Goal: Task Accomplishment & Management: Complete application form

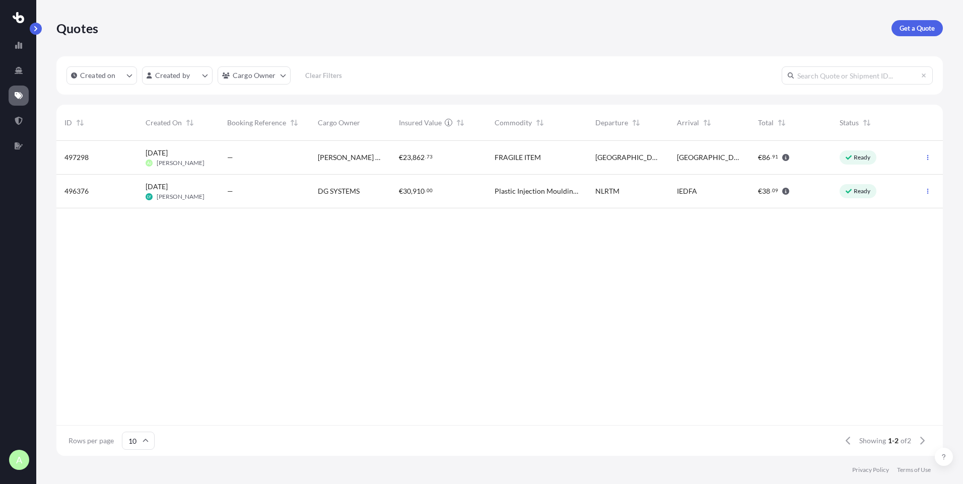
scroll to position [313, 879]
click at [834, 164] on div "Ready" at bounding box center [871, 158] width 81 height 34
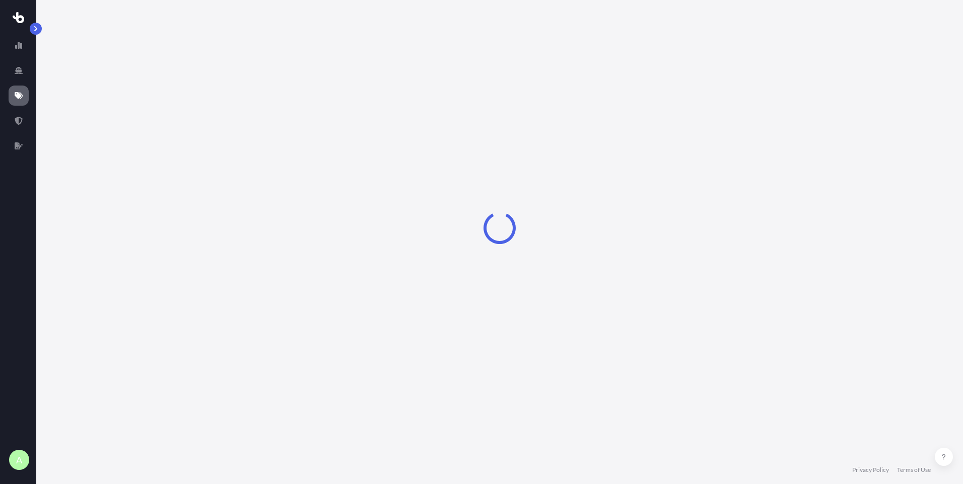
select select "Road"
select select "1"
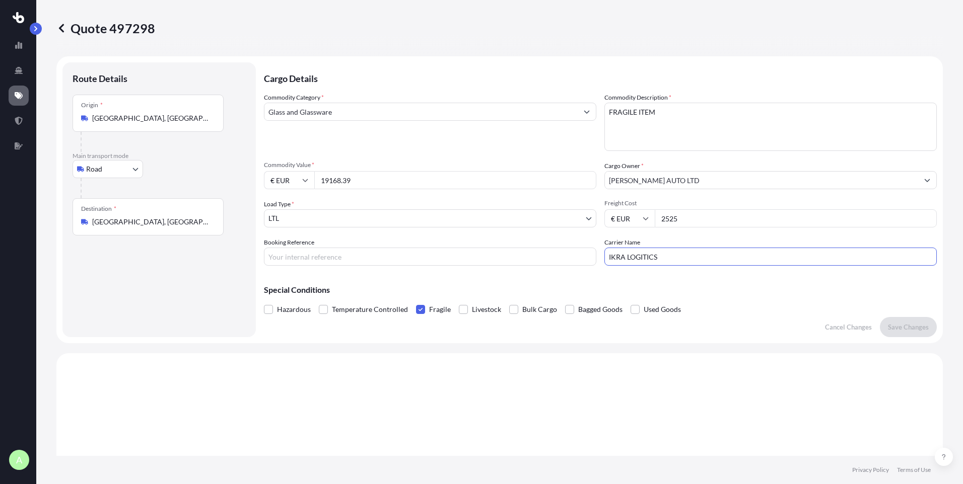
drag, startPoint x: 659, startPoint y: 254, endPoint x: 599, endPoint y: 261, distance: 60.4
click at [599, 261] on div "Commodity Category * Glass and Glassware Commodity Description * FRAGILE ITEM C…" at bounding box center [600, 179] width 673 height 173
type input "[PERSON_NAME] LOGISTICS ( IKRA )"
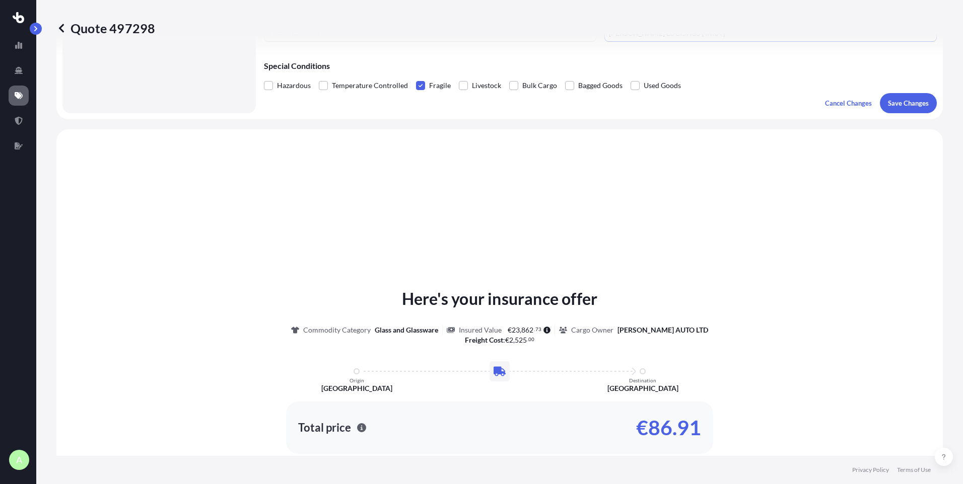
scroll to position [201, 0]
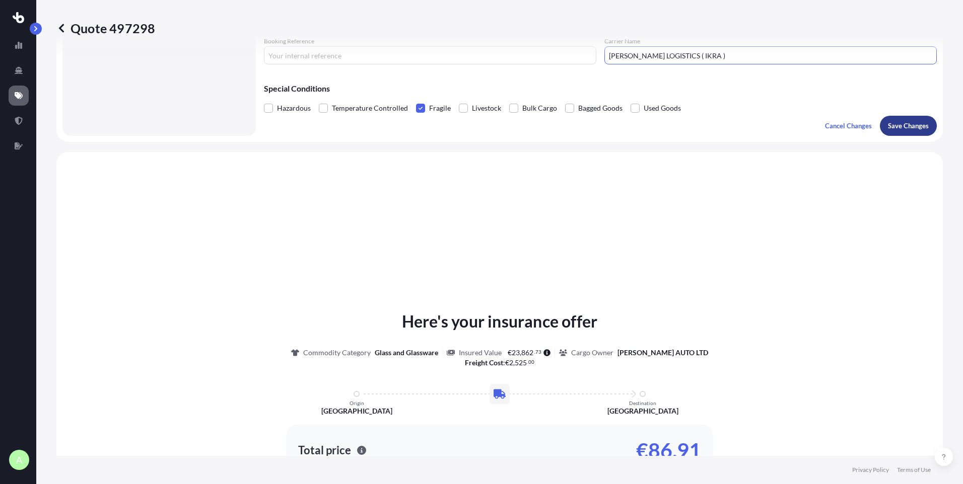
click at [906, 119] on button "Save Changes" at bounding box center [908, 126] width 57 height 20
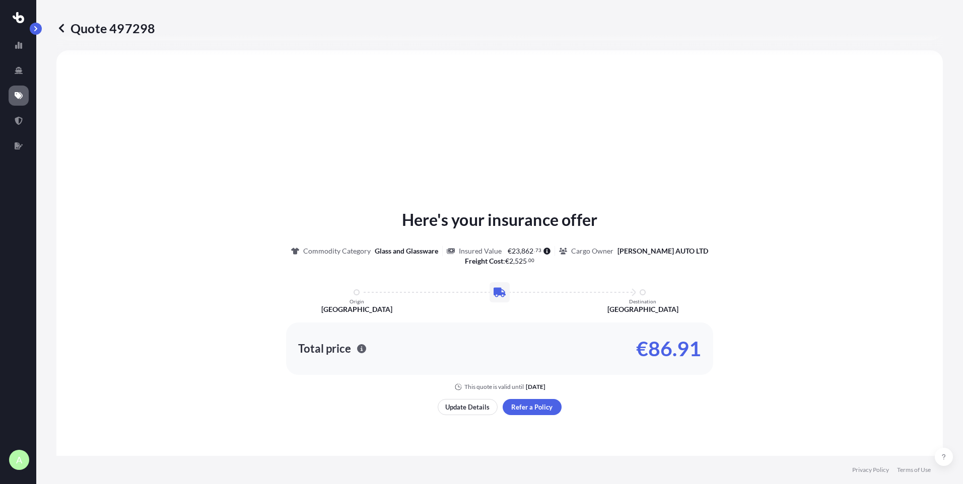
select select "Road"
select select "1"
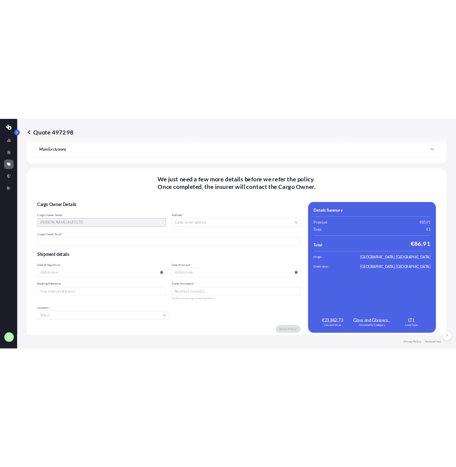
scroll to position [1204, 0]
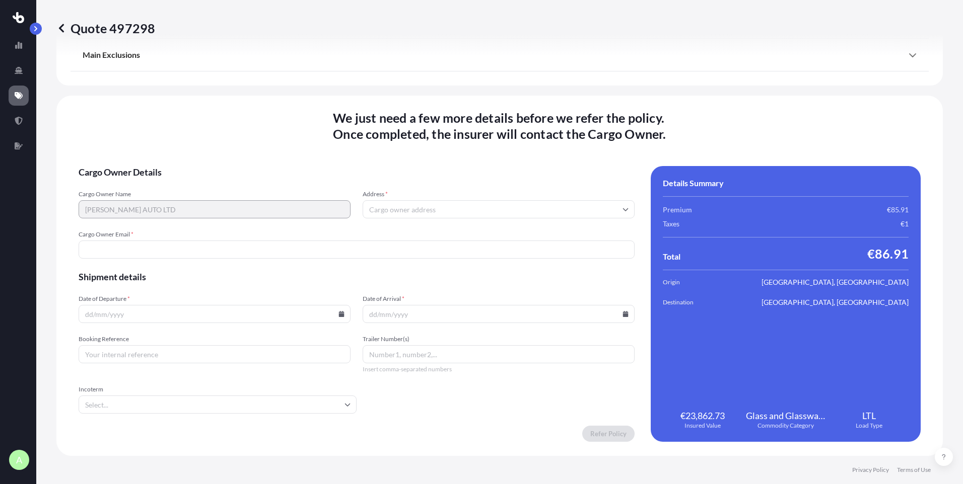
click at [390, 210] on input "Address *" at bounding box center [498, 209] width 272 height 18
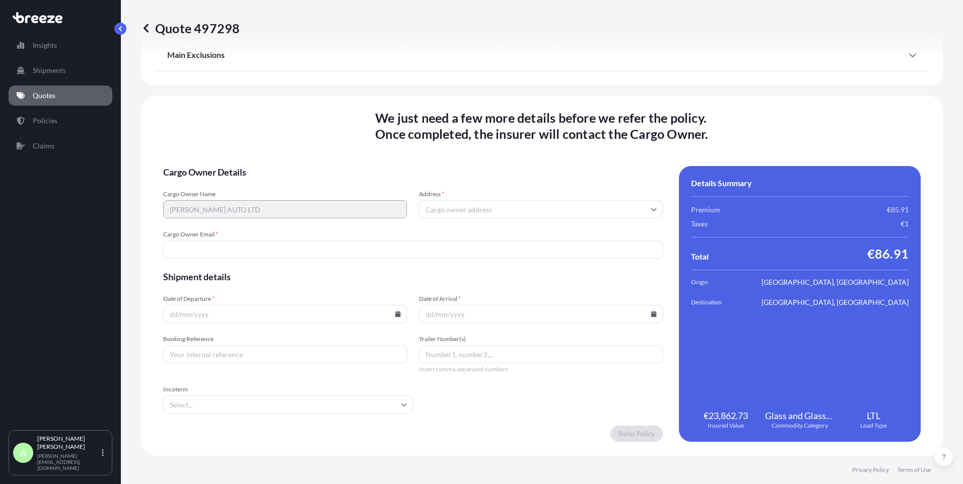
click at [510, 209] on input "Address *" at bounding box center [541, 209] width 244 height 18
click at [462, 208] on input "Address *" at bounding box center [541, 209] width 244 height 18
paste input "ISUZU IRELAND"
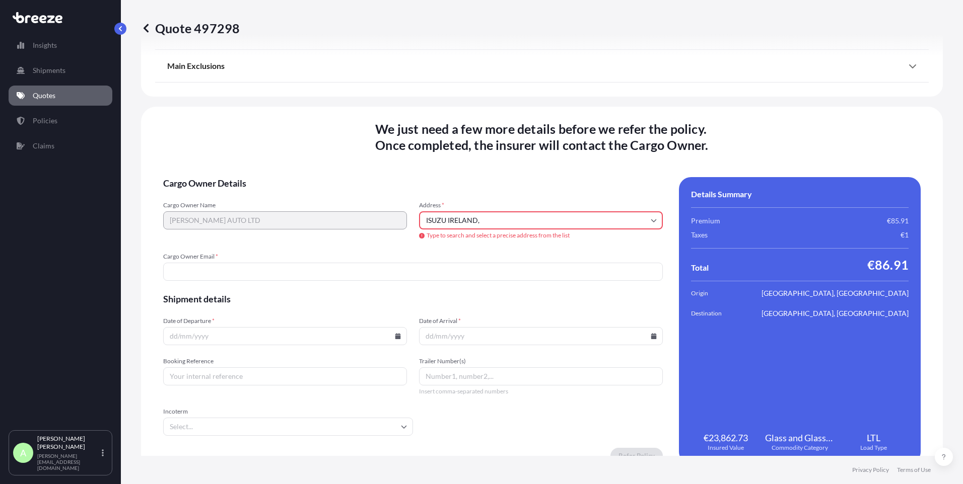
click at [499, 222] on input "ISUZU IRELAND," at bounding box center [541, 220] width 244 height 18
paste input "[GEOGRAPHIC_DATA]"
click at [572, 218] on input "ISUZU IRELAND, [GEOGRAPHIC_DATA]," at bounding box center [541, 220] width 244 height 18
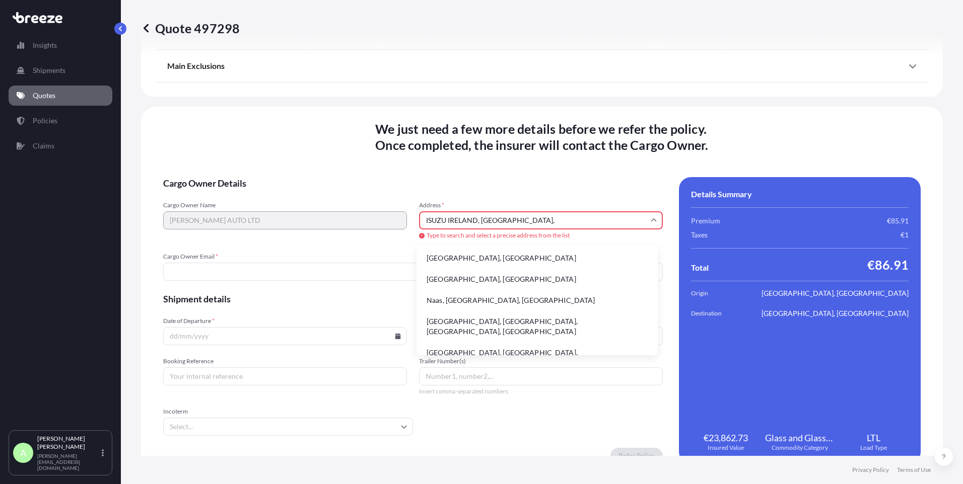
paste input "D12KX57"
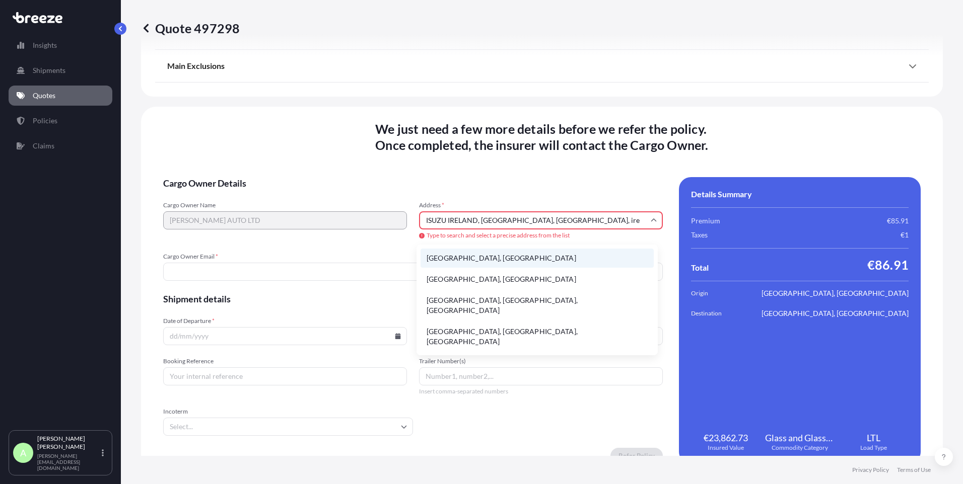
click at [541, 257] on li "[GEOGRAPHIC_DATA], [GEOGRAPHIC_DATA]" at bounding box center [536, 258] width 233 height 19
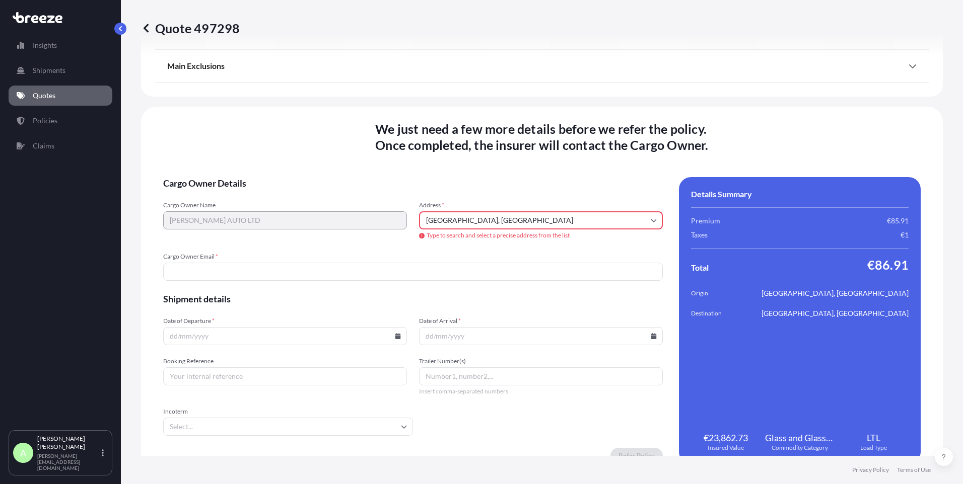
type input "Naas Rd, [GEOGRAPHIC_DATA], [GEOGRAPHIC_DATA]"
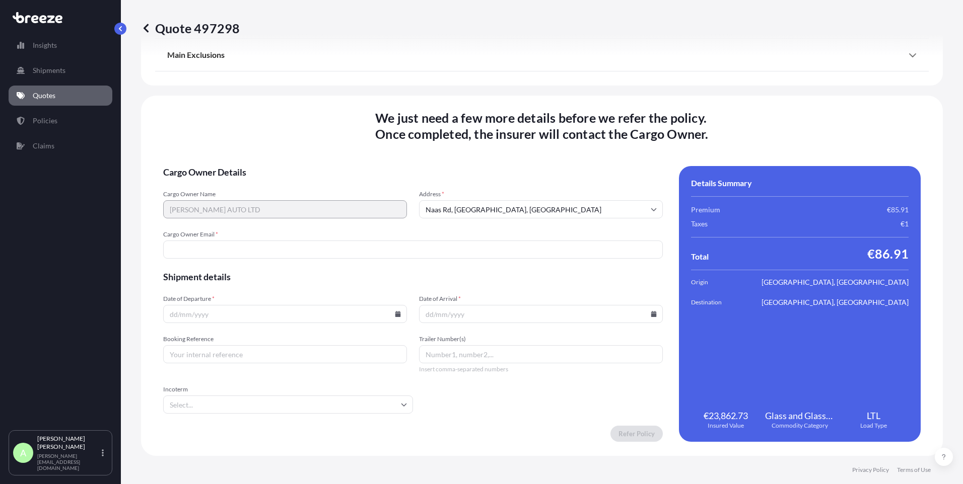
click at [489, 261] on form "Cargo Owner Details Cargo Owner Name [PERSON_NAME] AUTO LTD Address * [GEOGRAPH…" at bounding box center [412, 304] width 499 height 276
click at [493, 250] on input "Cargo Owner Email *" at bounding box center [412, 250] width 499 height 18
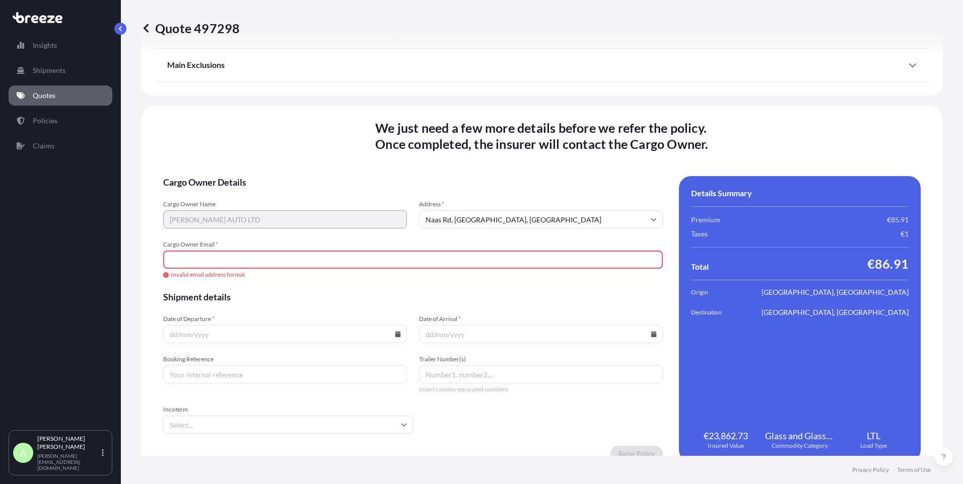
click at [227, 258] on input "Cargo Owner Email *" at bounding box center [412, 260] width 499 height 18
paste input "[PERSON_NAME][EMAIL_ADDRESS][PERSON_NAME][DOMAIN_NAME]"
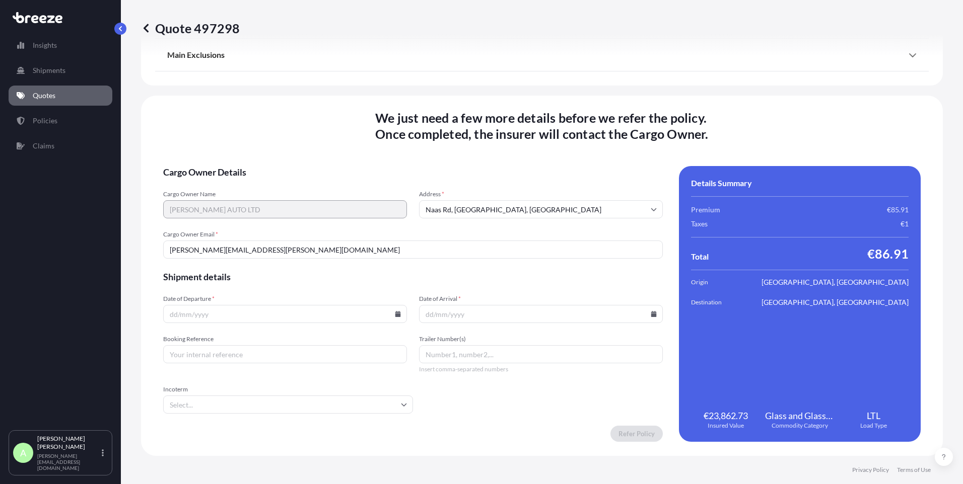
type input "[PERSON_NAME][EMAIL_ADDRESS][PERSON_NAME][DOMAIN_NAME]"
click at [261, 315] on input "Date of Departure *" at bounding box center [285, 314] width 244 height 18
click at [389, 317] on input "Date of Departure *" at bounding box center [285, 314] width 244 height 18
click at [395, 315] on icon at bounding box center [398, 314] width 6 height 6
click at [259, 263] on button "27" at bounding box center [254, 258] width 16 height 16
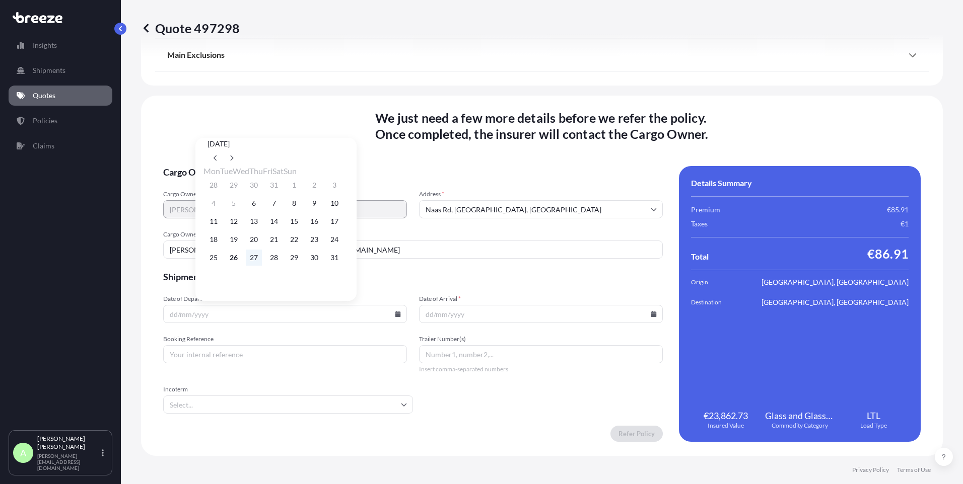
type input "[DATE]"
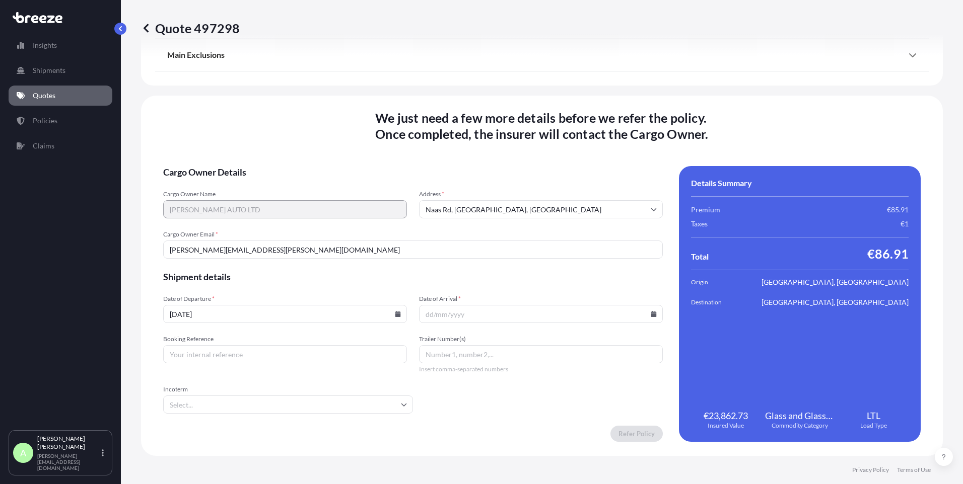
click at [492, 311] on input "Date of Arrival *" at bounding box center [541, 314] width 244 height 18
click at [650, 317] on input "Date of Arrival *" at bounding box center [541, 314] width 244 height 18
click at [647, 318] on input "Date of Arrival *" at bounding box center [541, 314] width 244 height 18
click at [651, 315] on icon at bounding box center [654, 314] width 6 height 6
click at [493, 150] on button at bounding box center [485, 158] width 16 height 16
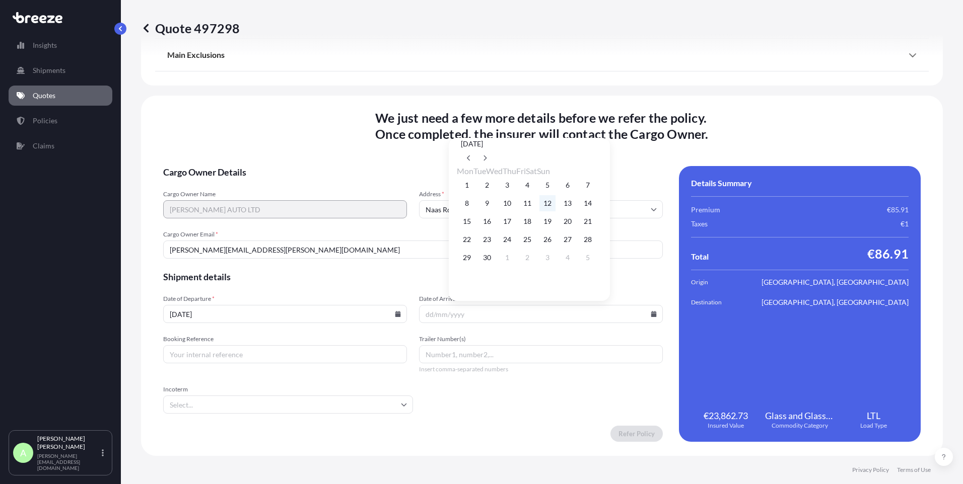
click at [555, 207] on button "12" at bounding box center [547, 203] width 16 height 16
type input "[DATE]"
click at [253, 357] on input "Booking Reference" at bounding box center [285, 354] width 244 height 18
click at [221, 348] on input "Booking Reference" at bounding box center [285, 354] width 244 height 18
type input "370794"
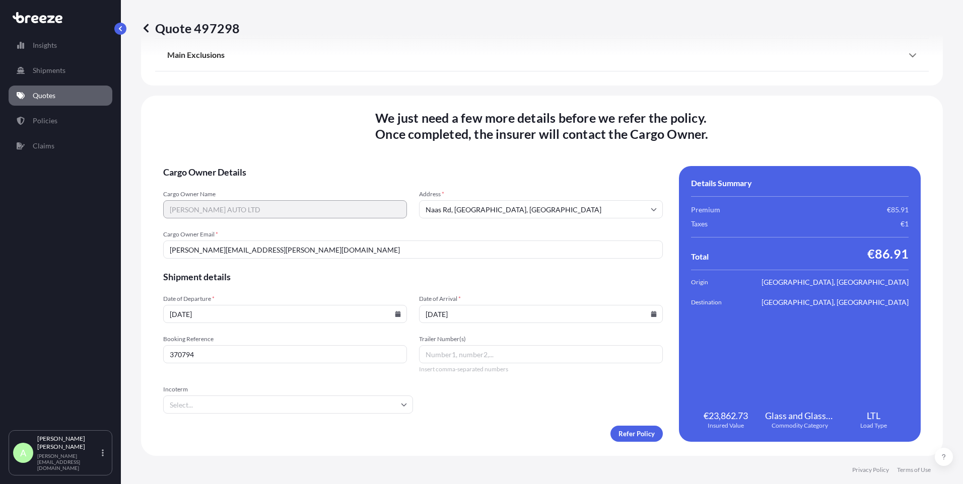
click at [222, 396] on input "Incoterm" at bounding box center [288, 405] width 250 height 18
click at [201, 302] on li "EXW" at bounding box center [286, 304] width 239 height 19
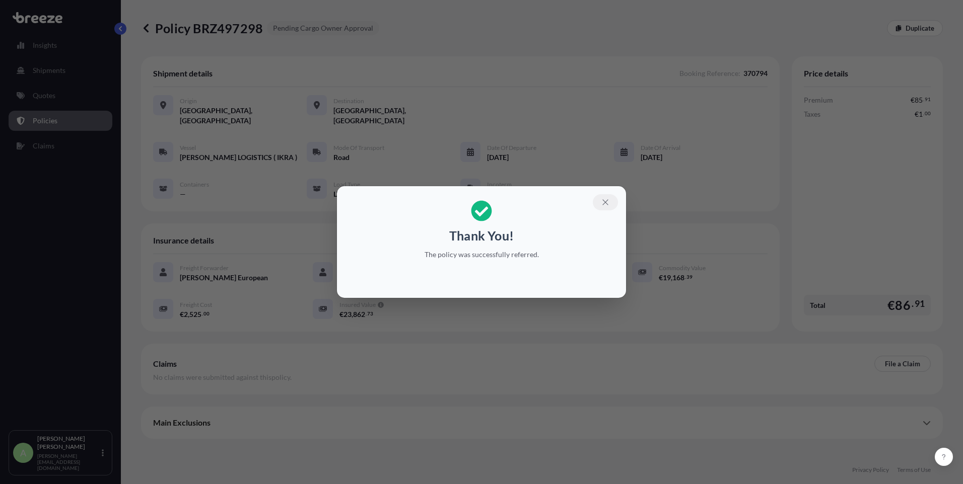
click at [609, 204] on icon "button" at bounding box center [605, 202] width 9 height 9
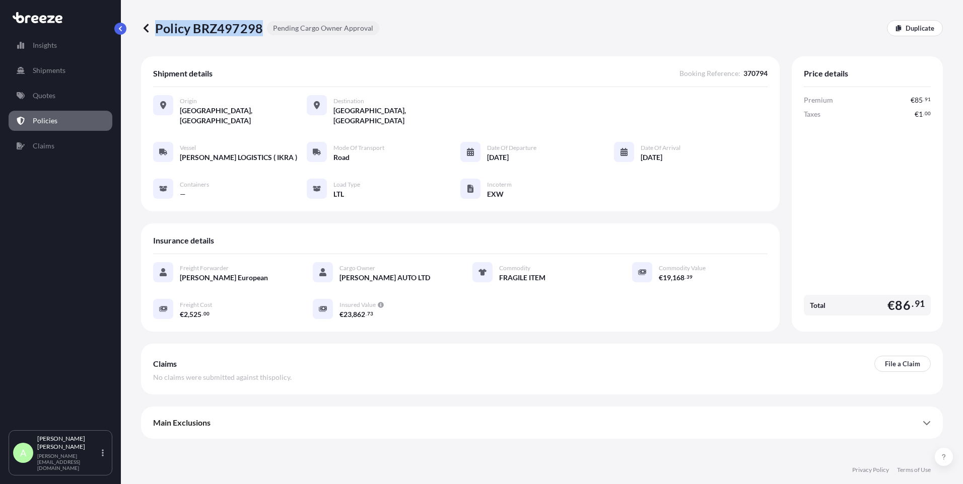
drag, startPoint x: 260, startPoint y: 26, endPoint x: 150, endPoint y: 28, distance: 110.8
click at [150, 28] on p "Policy BRZ497298" at bounding box center [202, 28] width 122 height 16
copy p "Policy BRZ497298"
